Goal: Task Accomplishment & Management: Use online tool/utility

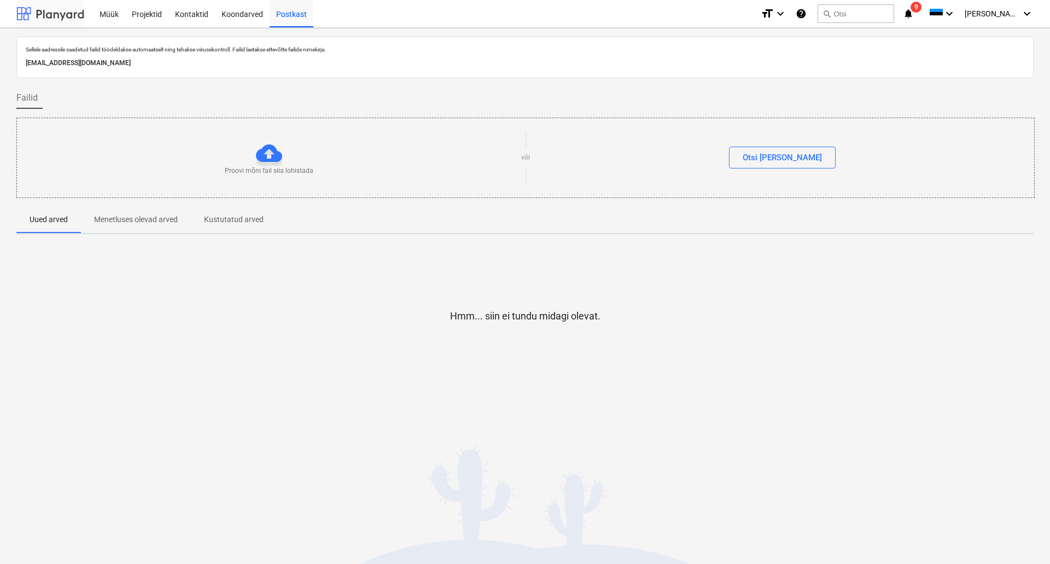
click at [70, 11] on div at bounding box center [50, 13] width 68 height 27
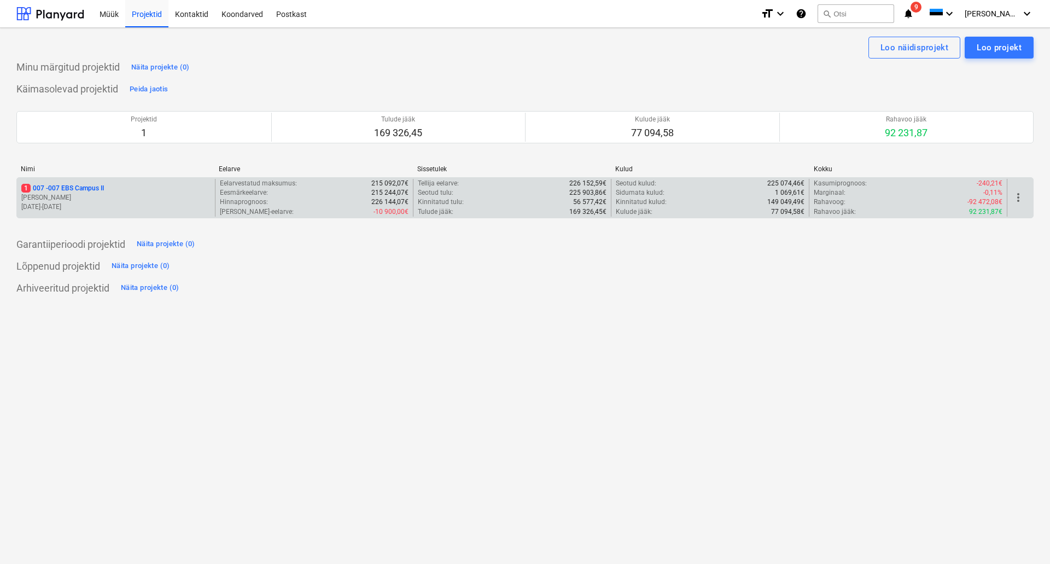
click at [156, 188] on div "1 007 - 007 EBS Campus II" at bounding box center [115, 188] width 189 height 9
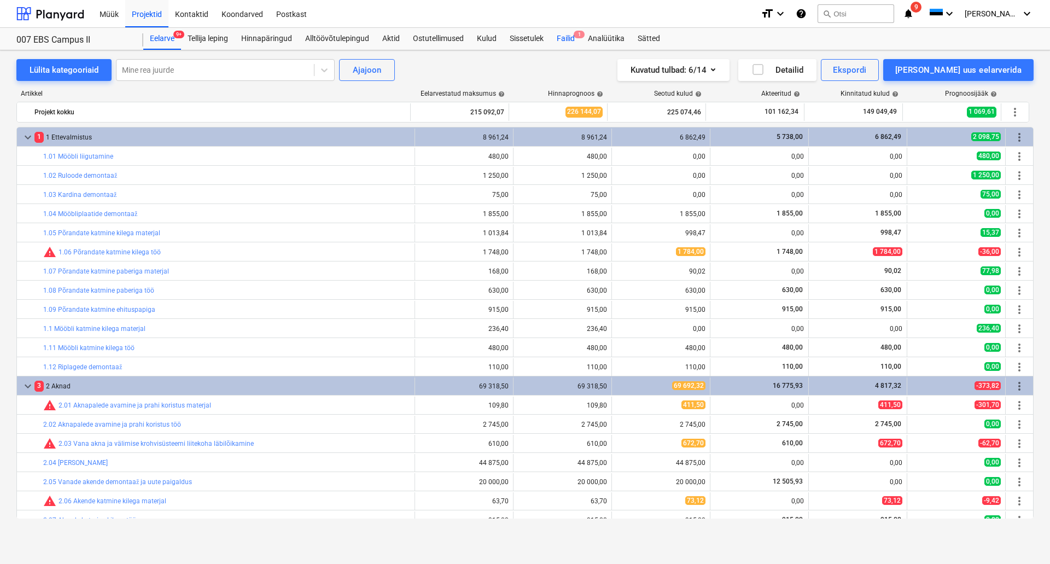
click at [568, 43] on div "Failid 1" at bounding box center [565, 39] width 31 height 22
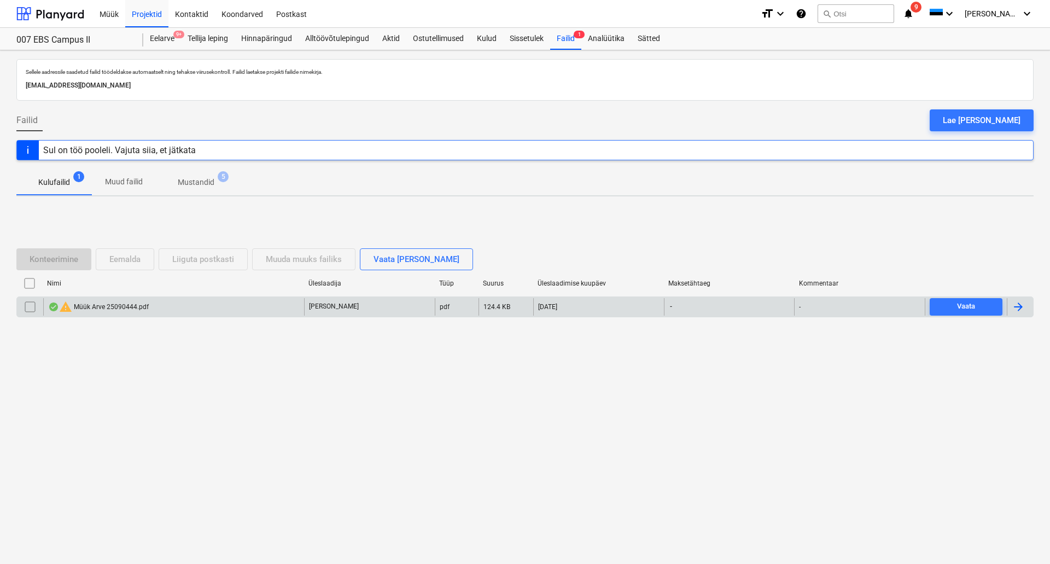
click at [121, 310] on div "warning Müük Arve 25090444.pdf" at bounding box center [98, 306] width 101 height 13
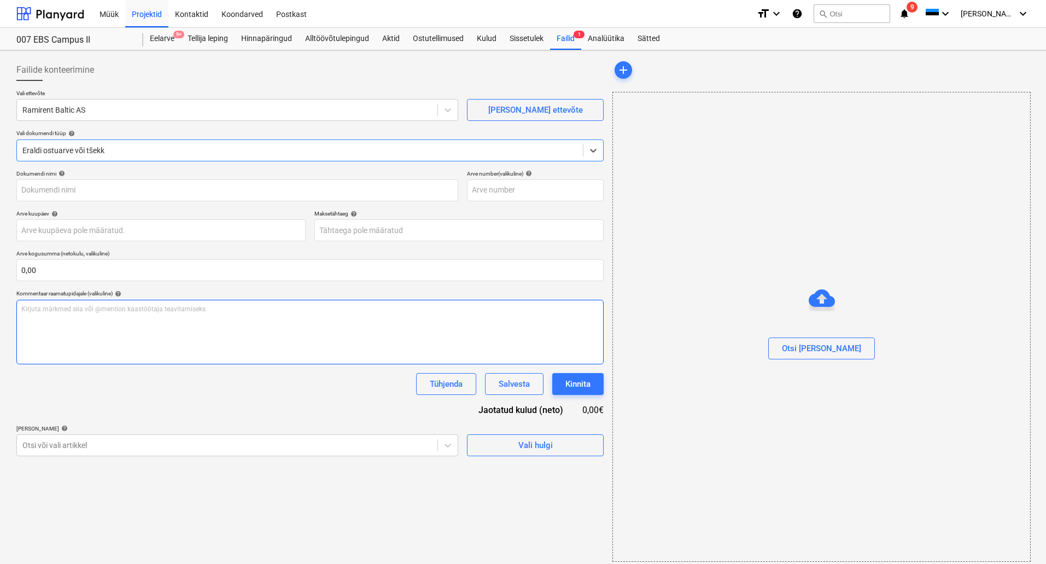
scroll to position [7, 0]
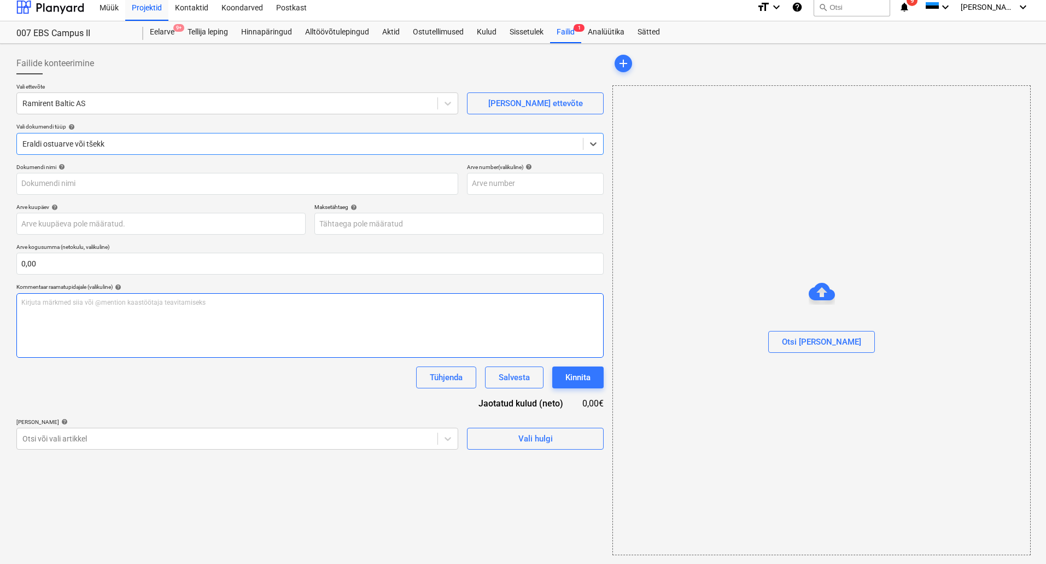
type input "25090444"
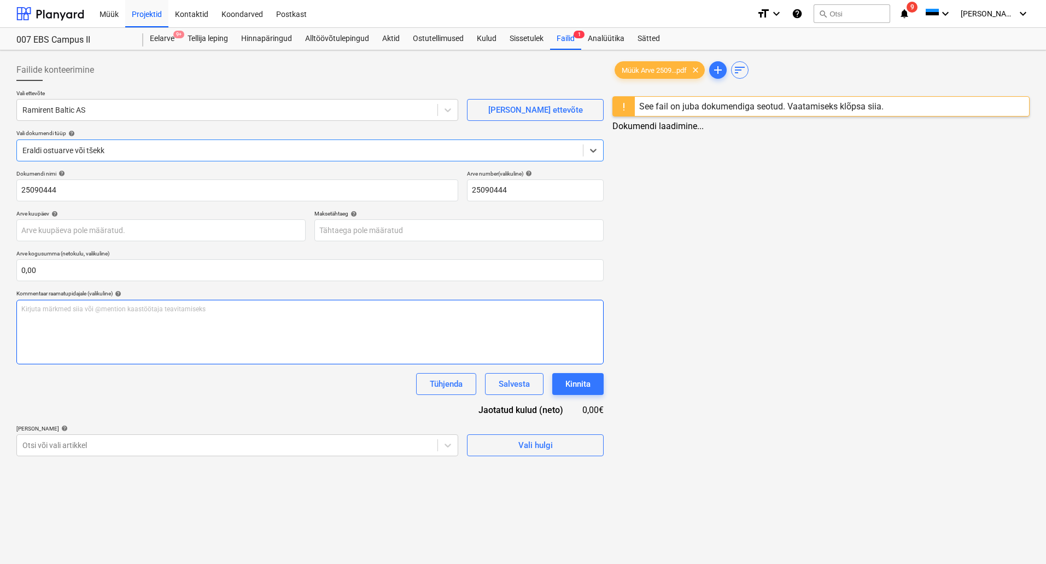
scroll to position [0, 0]
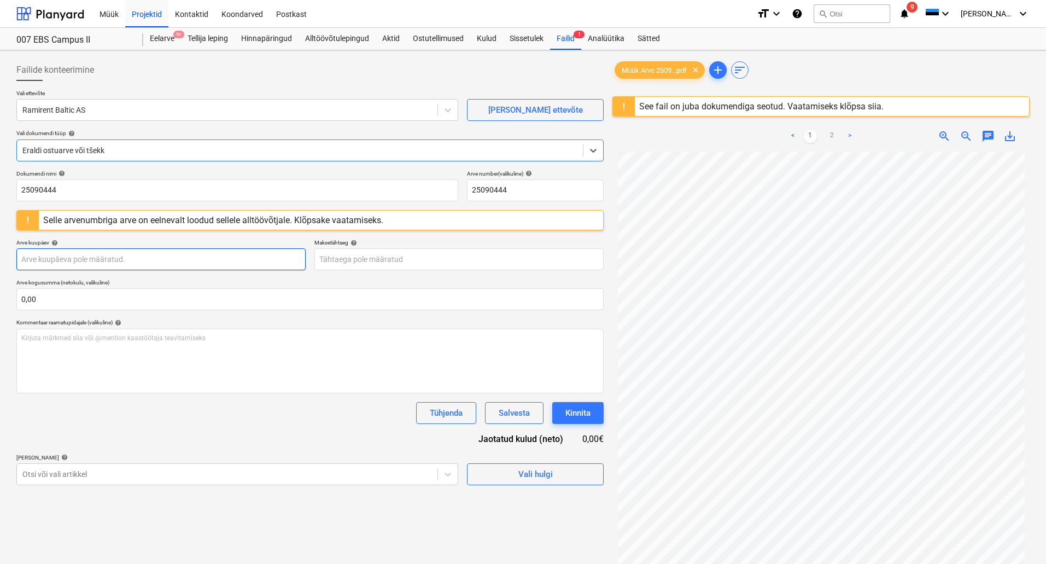
click at [178, 262] on body "Müük Projektid Kontaktid Koondarved Postkast format_size keyboard_arrow_down he…" at bounding box center [523, 282] width 1046 height 564
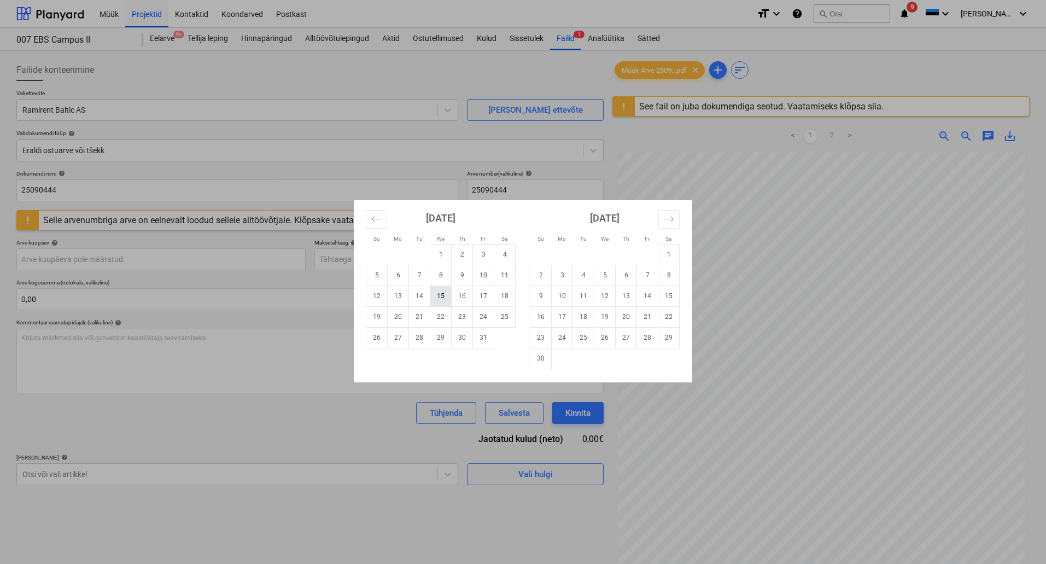
click at [442, 292] on td "15" at bounding box center [440, 295] width 21 height 21
type input "[DATE]"
click at [418, 254] on body "Müük Projektid Kontaktid Koondarved Postkast format_size keyboard_arrow_down he…" at bounding box center [523, 282] width 1046 height 564
click at [439, 339] on td "29" at bounding box center [440, 337] width 21 height 21
type input "[DATE]"
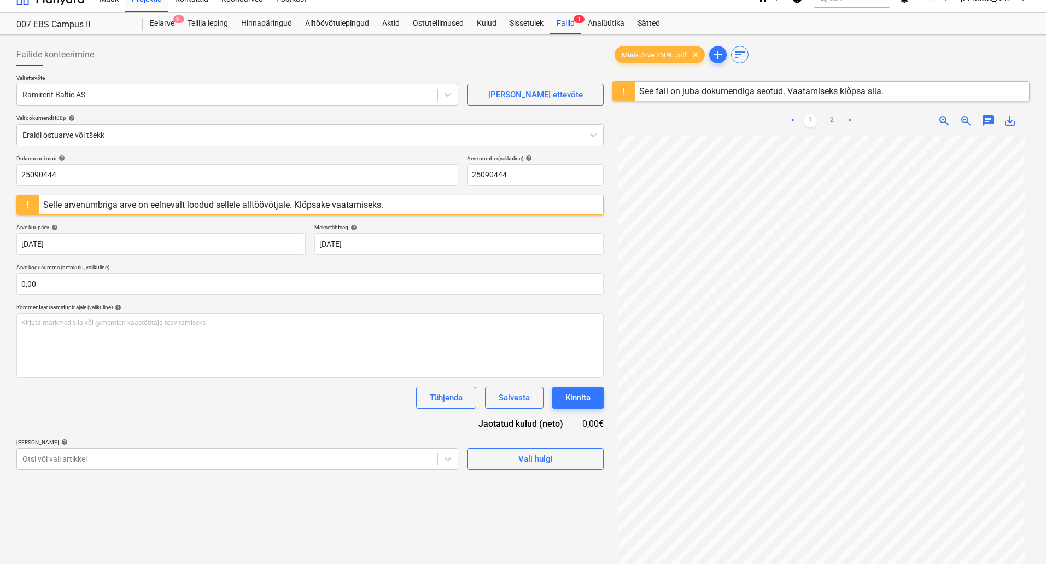
scroll to position [20, 0]
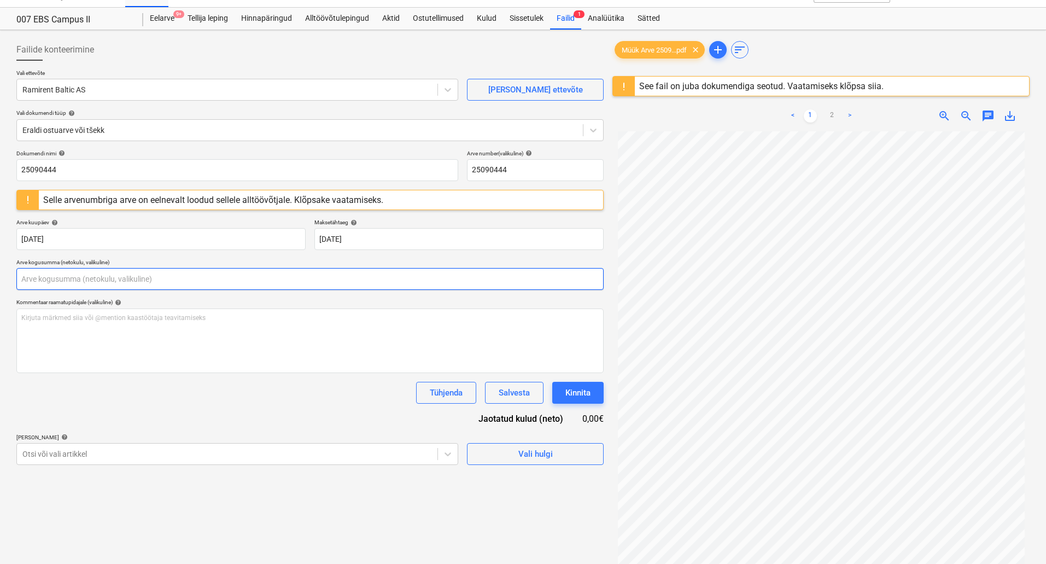
click at [361, 285] on input "text" at bounding box center [309, 279] width 587 height 22
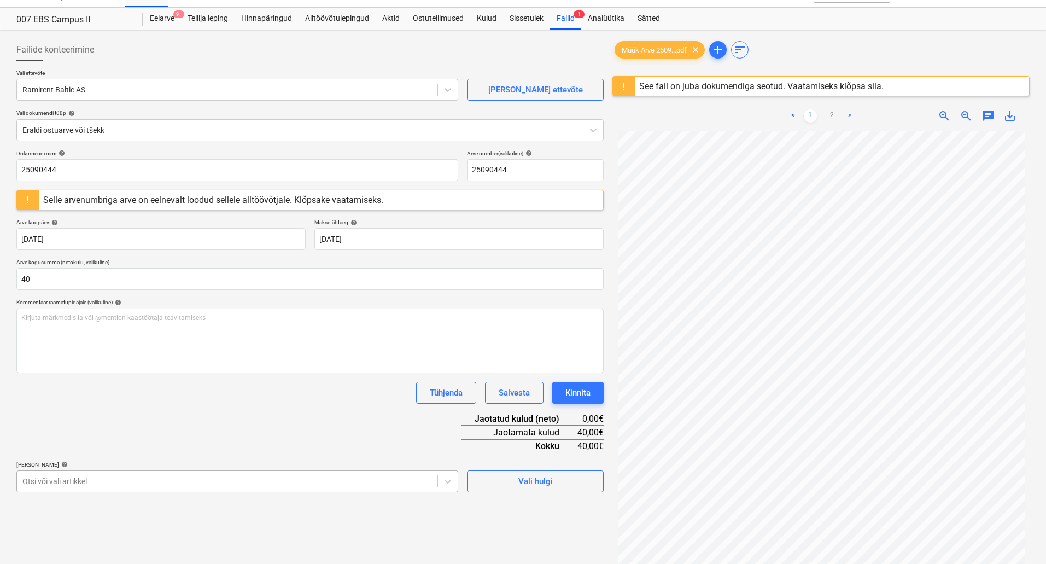
type input "40,00"
click at [428, 479] on body "Müük Projektid Kontaktid Koondarved Postkast format_size keyboard_arrow_down he…" at bounding box center [523, 262] width 1046 height 564
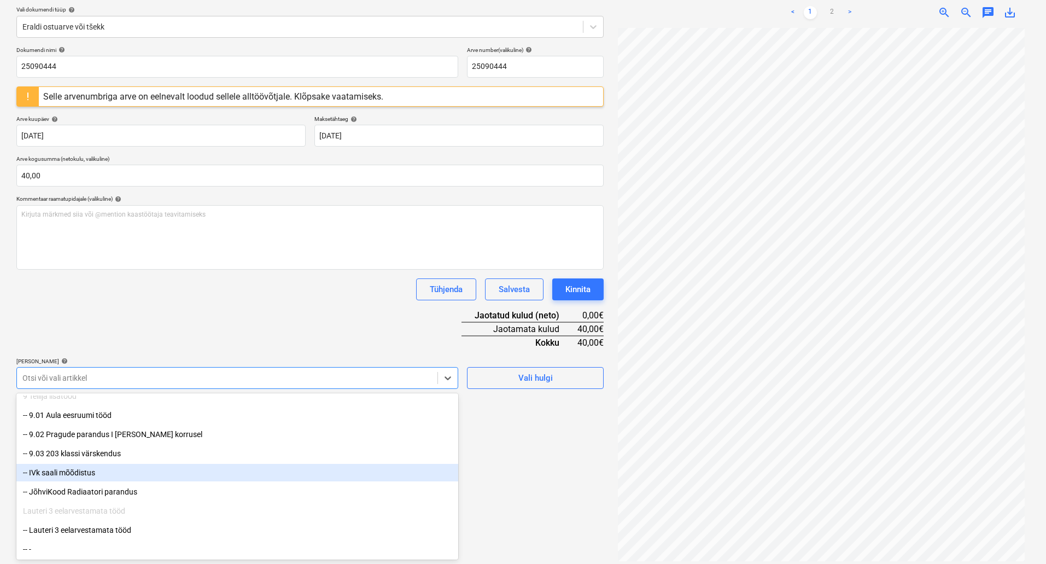
scroll to position [130, 0]
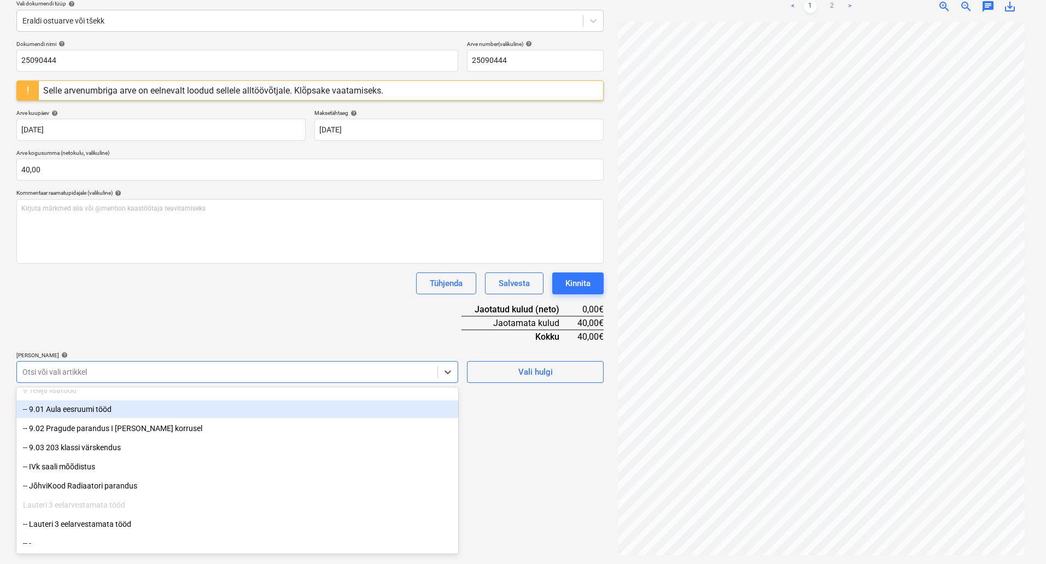
click at [253, 404] on div "-- 9.01 Aula eesruumi tööd" at bounding box center [237, 408] width 442 height 17
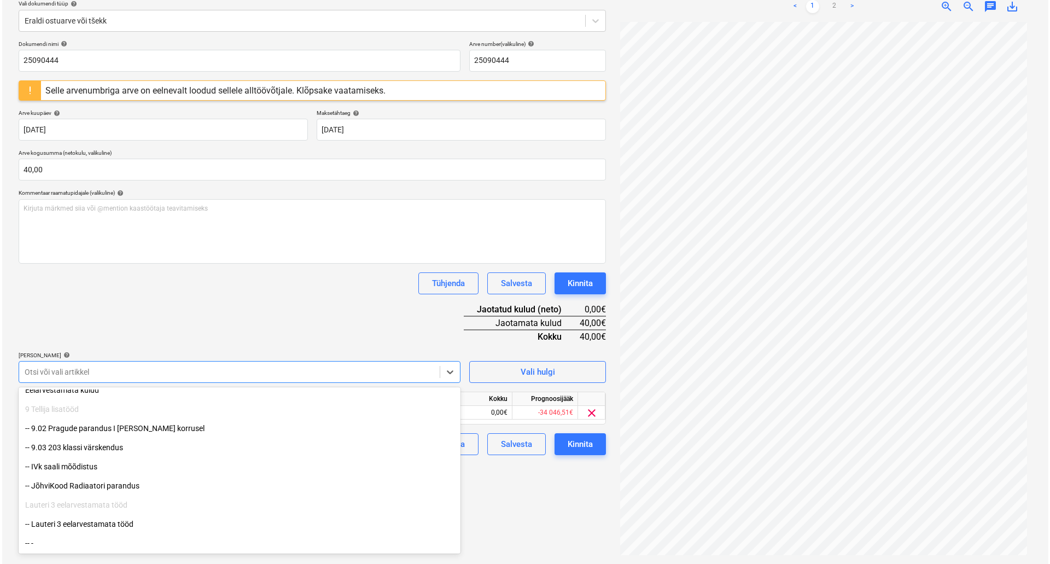
scroll to position [1252, 0]
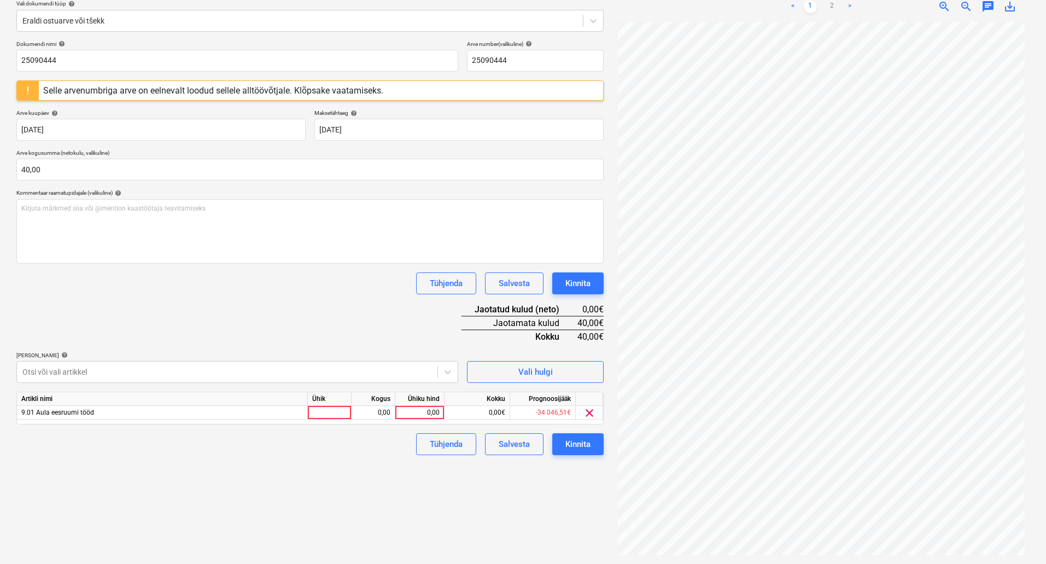
click at [583, 488] on div "Failide konteerimine Vali ettevõte Ramirent Baltic AS [PERSON_NAME] uus ettevõt…" at bounding box center [310, 242] width 596 height 634
click at [423, 413] on div "0,00" at bounding box center [420, 413] width 40 height 14
type input "40"
click at [580, 448] on div "Kinnita" at bounding box center [577, 444] width 25 height 14
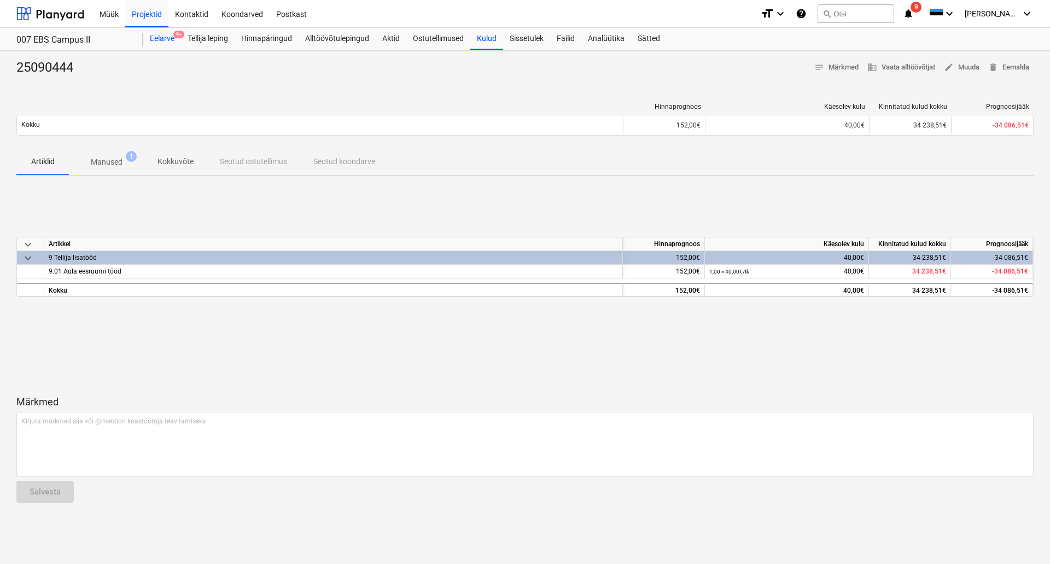
click at [157, 34] on div "Eelarve 9+" at bounding box center [162, 39] width 38 height 22
